Goal: Find contact information: Find contact information

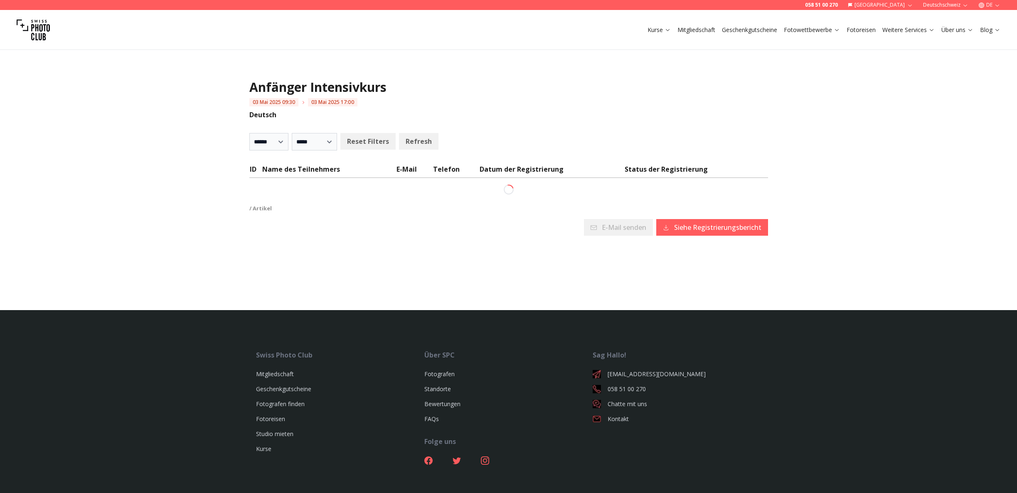
select select
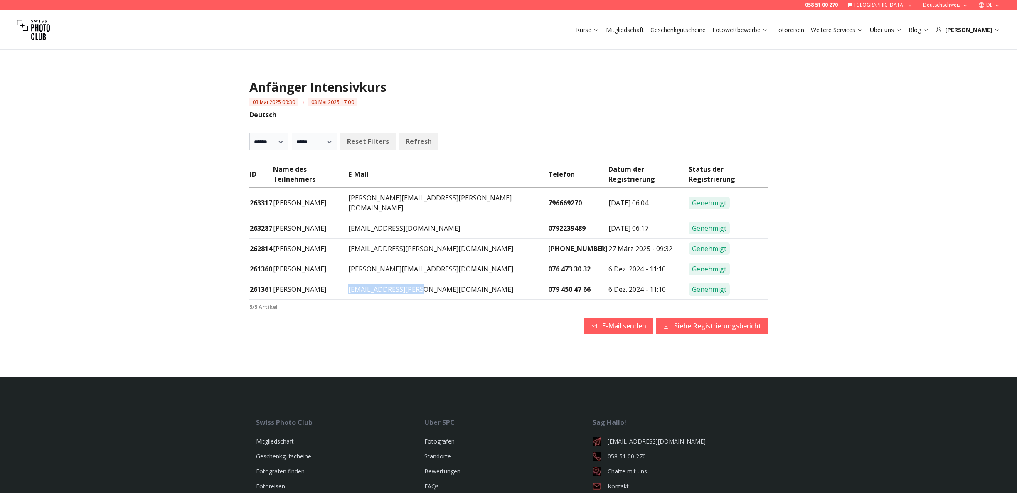
drag, startPoint x: 453, startPoint y: 269, endPoint x: 379, endPoint y: 273, distance: 74.9
click at [379, 279] on td "[EMAIL_ADDRESS][PERSON_NAME][DOMAIN_NAME]" at bounding box center [447, 289] width 199 height 20
copy td "[EMAIL_ADDRESS][PERSON_NAME][DOMAIN_NAME]"
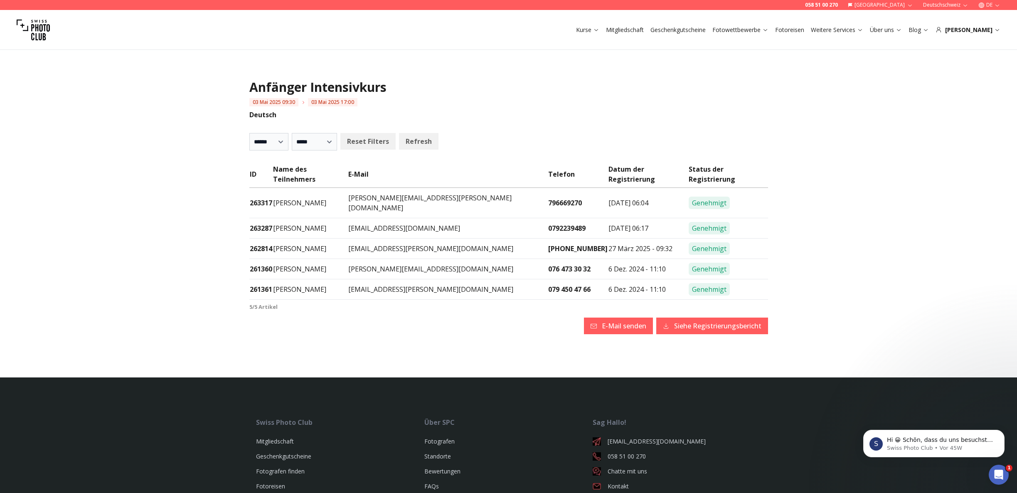
click at [474, 259] on td "[PERSON_NAME][EMAIL_ADDRESS][DOMAIN_NAME]" at bounding box center [447, 269] width 199 height 20
drag, startPoint x: 474, startPoint y: 248, endPoint x: 373, endPoint y: 251, distance: 100.6
click at [376, 259] on tr "261360 [PERSON_NAME] [PERSON_NAME][EMAIL_ADDRESS][DOMAIN_NAME] 076 473 30 32 6 …" at bounding box center [508, 269] width 519 height 20
copy tr "[PERSON_NAME][EMAIL_ADDRESS][DOMAIN_NAME]"
drag, startPoint x: 472, startPoint y: 233, endPoint x: 376, endPoint y: 228, distance: 95.3
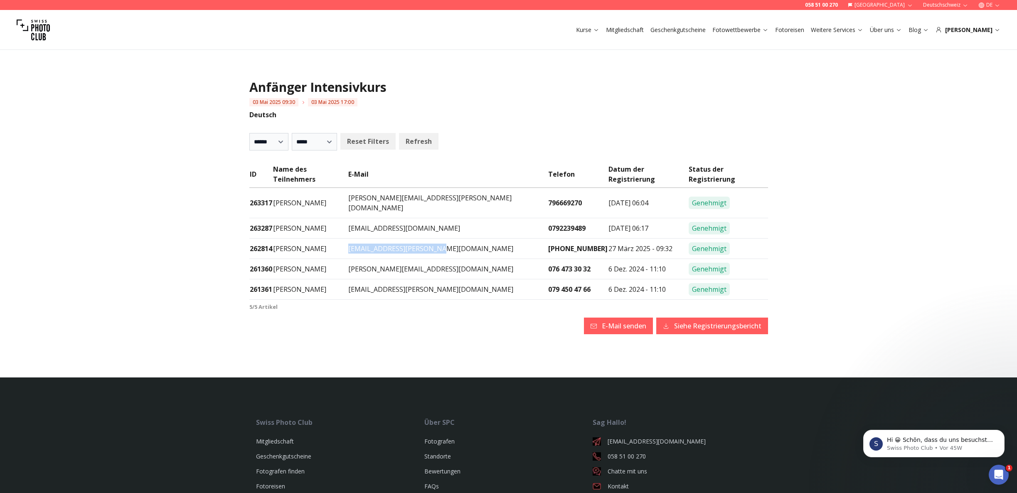
click at [376, 238] on td "[EMAIL_ADDRESS][PERSON_NAME][DOMAIN_NAME]" at bounding box center [447, 248] width 199 height 20
copy td "[EMAIL_ADDRESS][PERSON_NAME][DOMAIN_NAME]"
drag, startPoint x: 484, startPoint y: 213, endPoint x: 377, endPoint y: 211, distance: 107.2
click at [377, 218] on td "[EMAIL_ADDRESS][DOMAIN_NAME]" at bounding box center [447, 228] width 199 height 20
copy td "[EMAIL_ADDRESS][DOMAIN_NAME]"
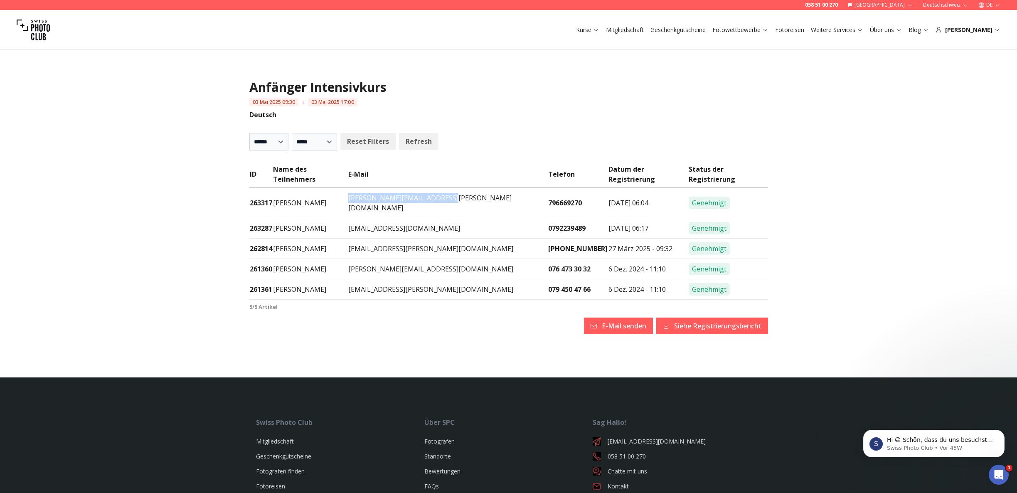
drag, startPoint x: 492, startPoint y: 190, endPoint x: 377, endPoint y: 192, distance: 115.1
click at [377, 192] on td "[PERSON_NAME][EMAIL_ADDRESS][PERSON_NAME][DOMAIN_NAME]" at bounding box center [447, 203] width 199 height 30
copy td "[PERSON_NAME][EMAIL_ADDRESS][PERSON_NAME][DOMAIN_NAME]"
